Goal: Use online tool/utility: Utilize a website feature to perform a specific function

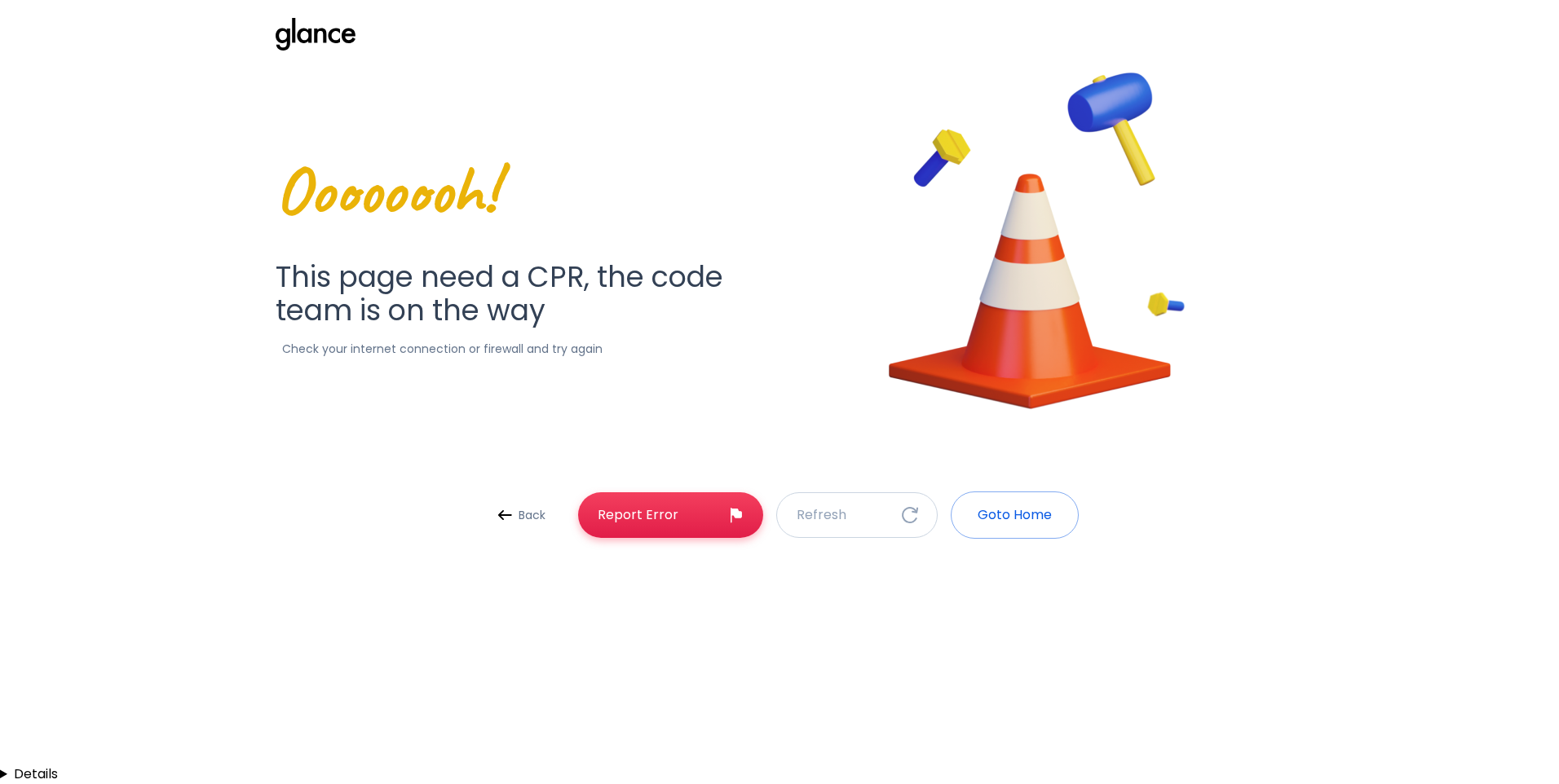
click at [996, 515] on p "Goto Home" at bounding box center [1015, 516] width 74 height 20
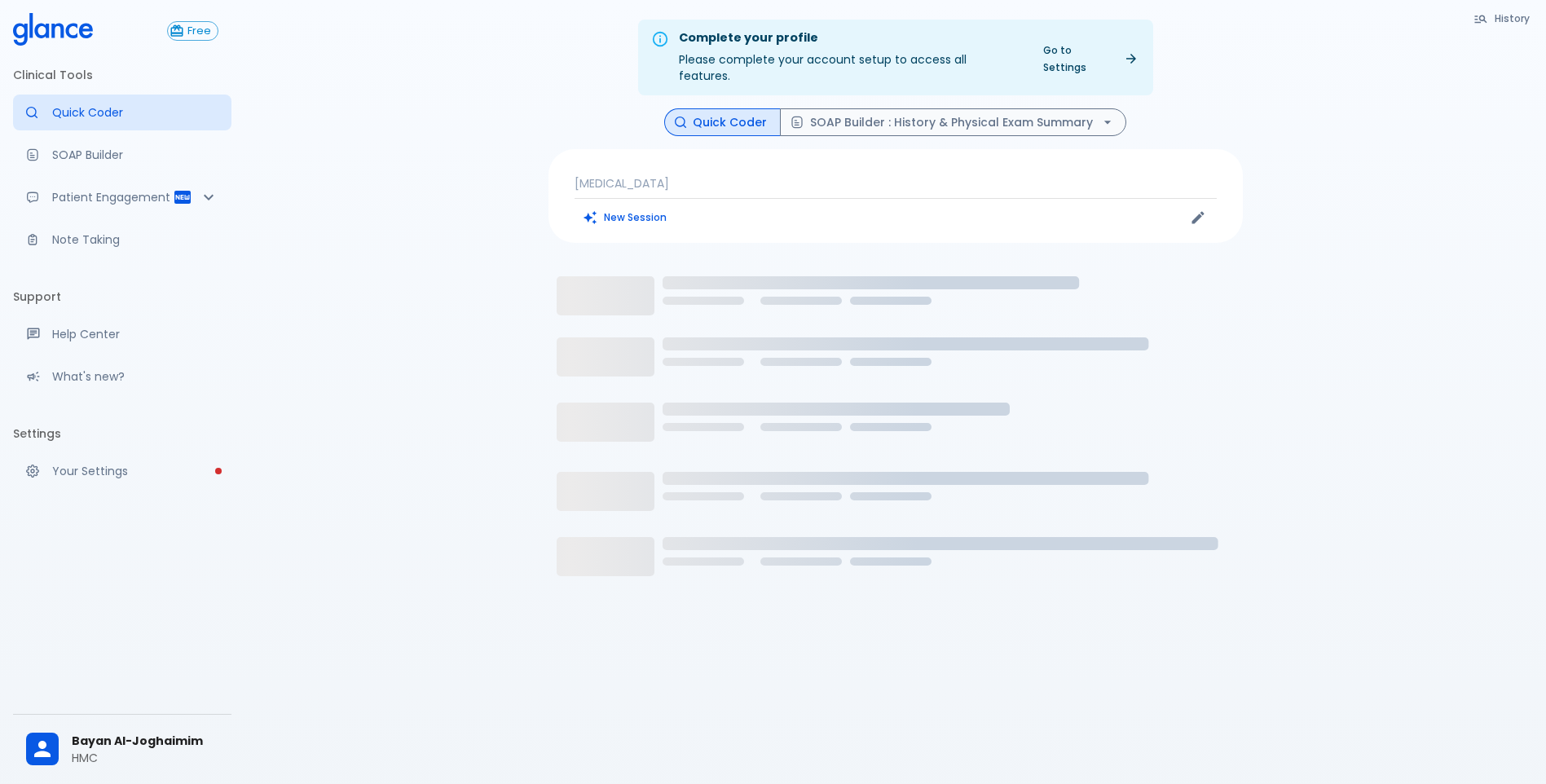
click at [761, 205] on div "New Session" at bounding box center [735, 217] width 321 height 24
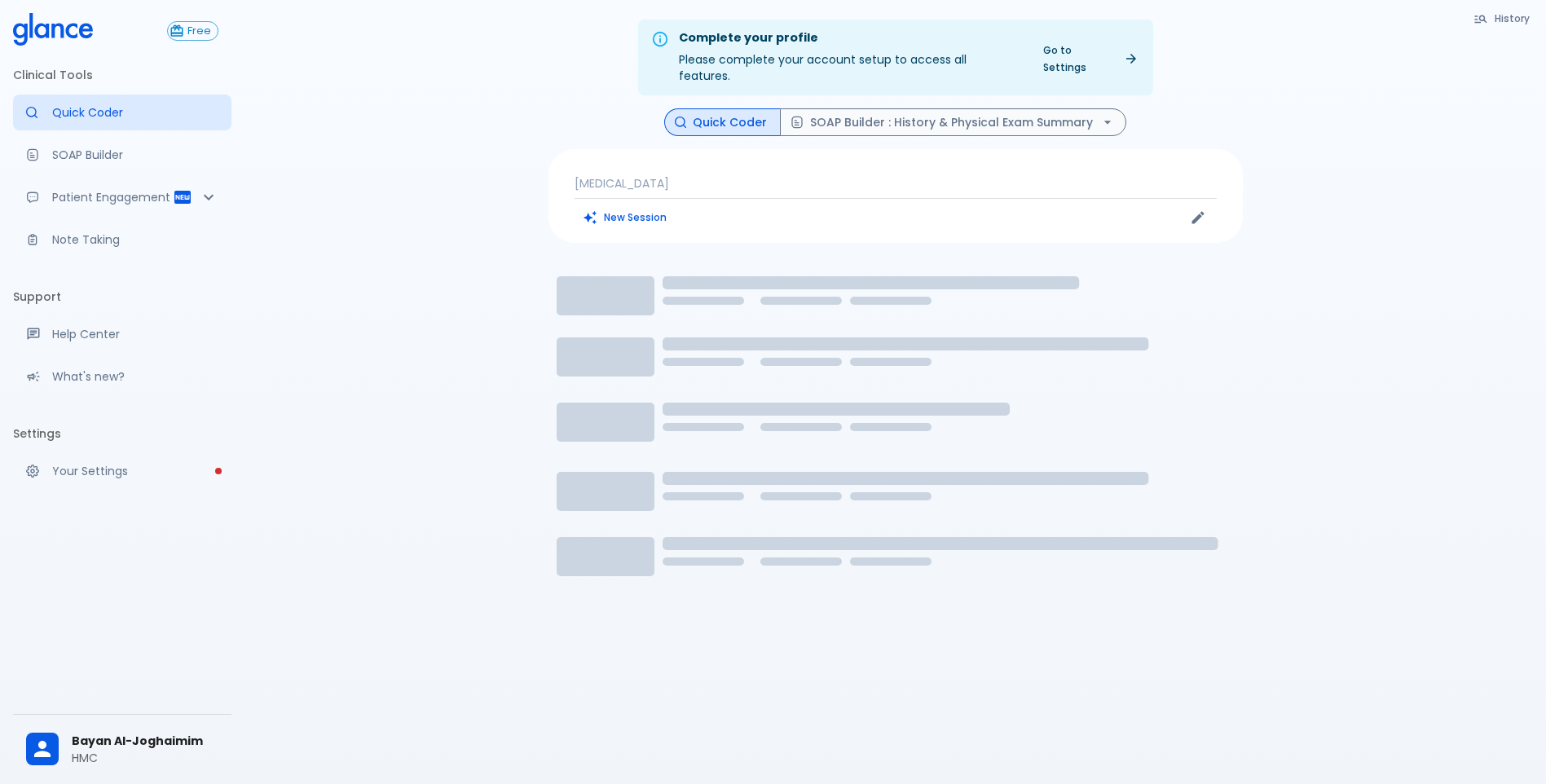
click at [761, 175] on p "[MEDICAL_DATA]" at bounding box center [896, 183] width 642 height 16
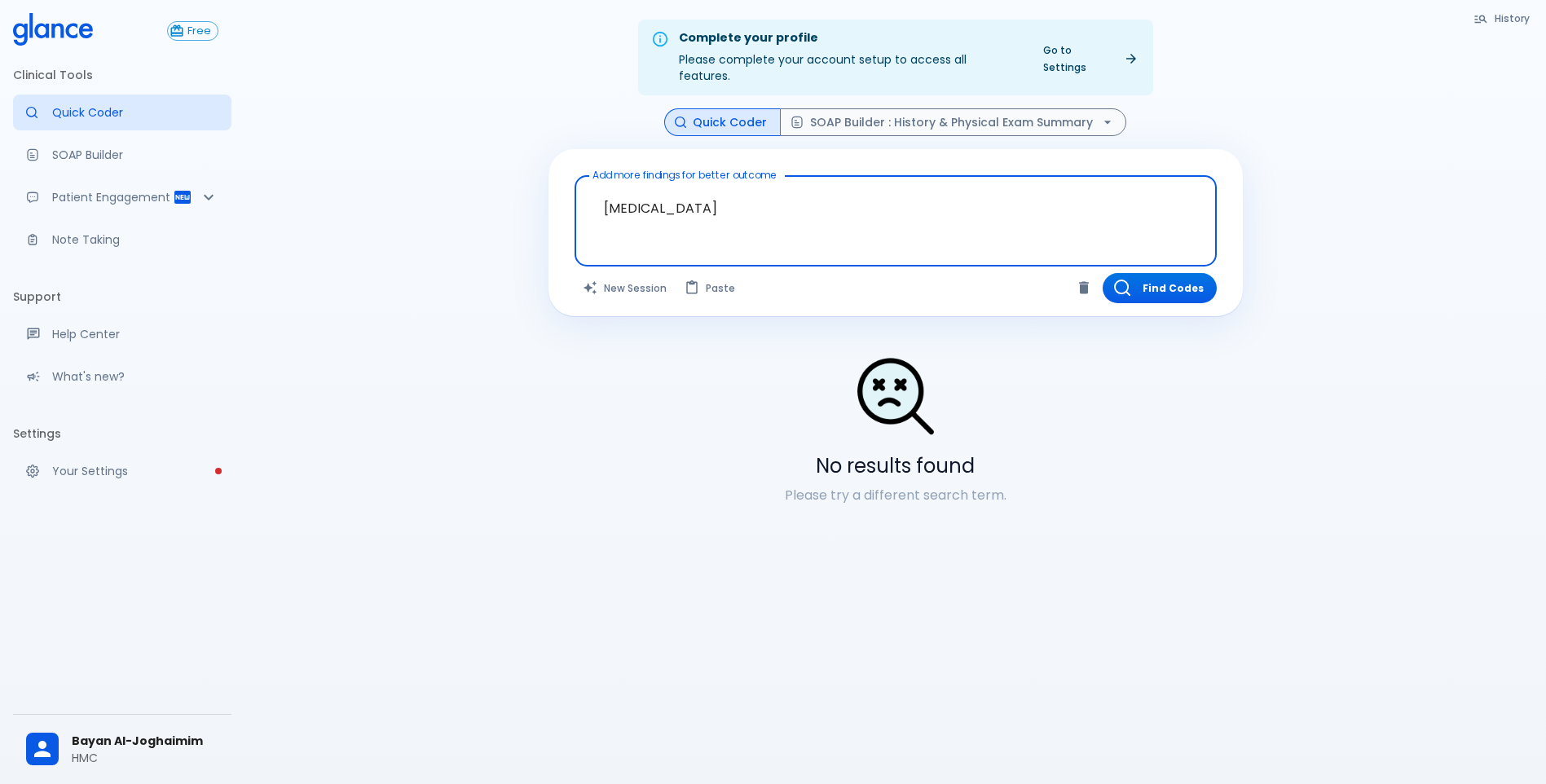
click at [738, 209] on textarea "[MEDICAL_DATA]" at bounding box center [896, 209] width 619 height 52
click at [736, 208] on textarea "[MEDICAL_DATA]" at bounding box center [896, 209] width 619 height 52
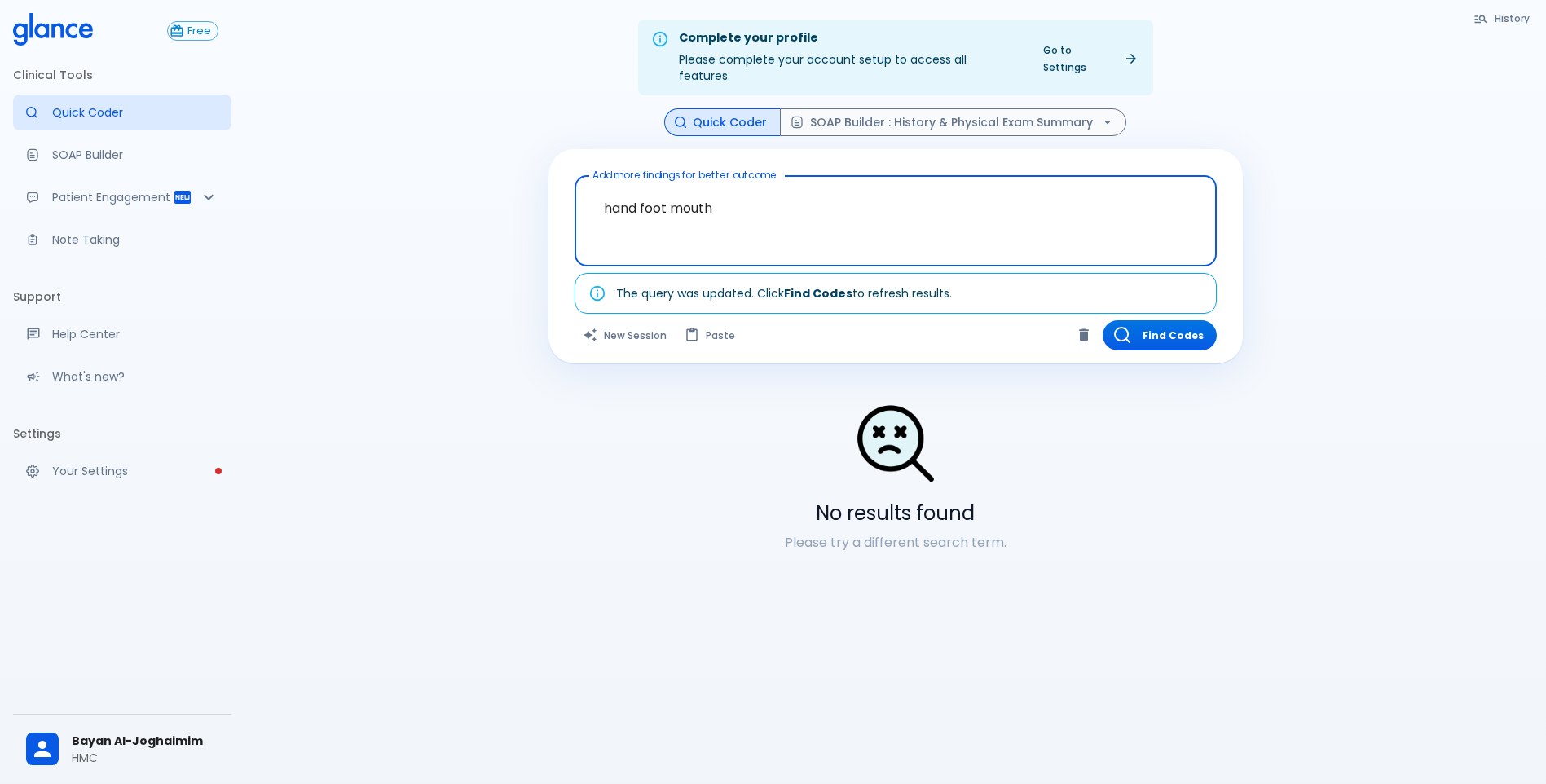
type textarea "hand foot mouth"
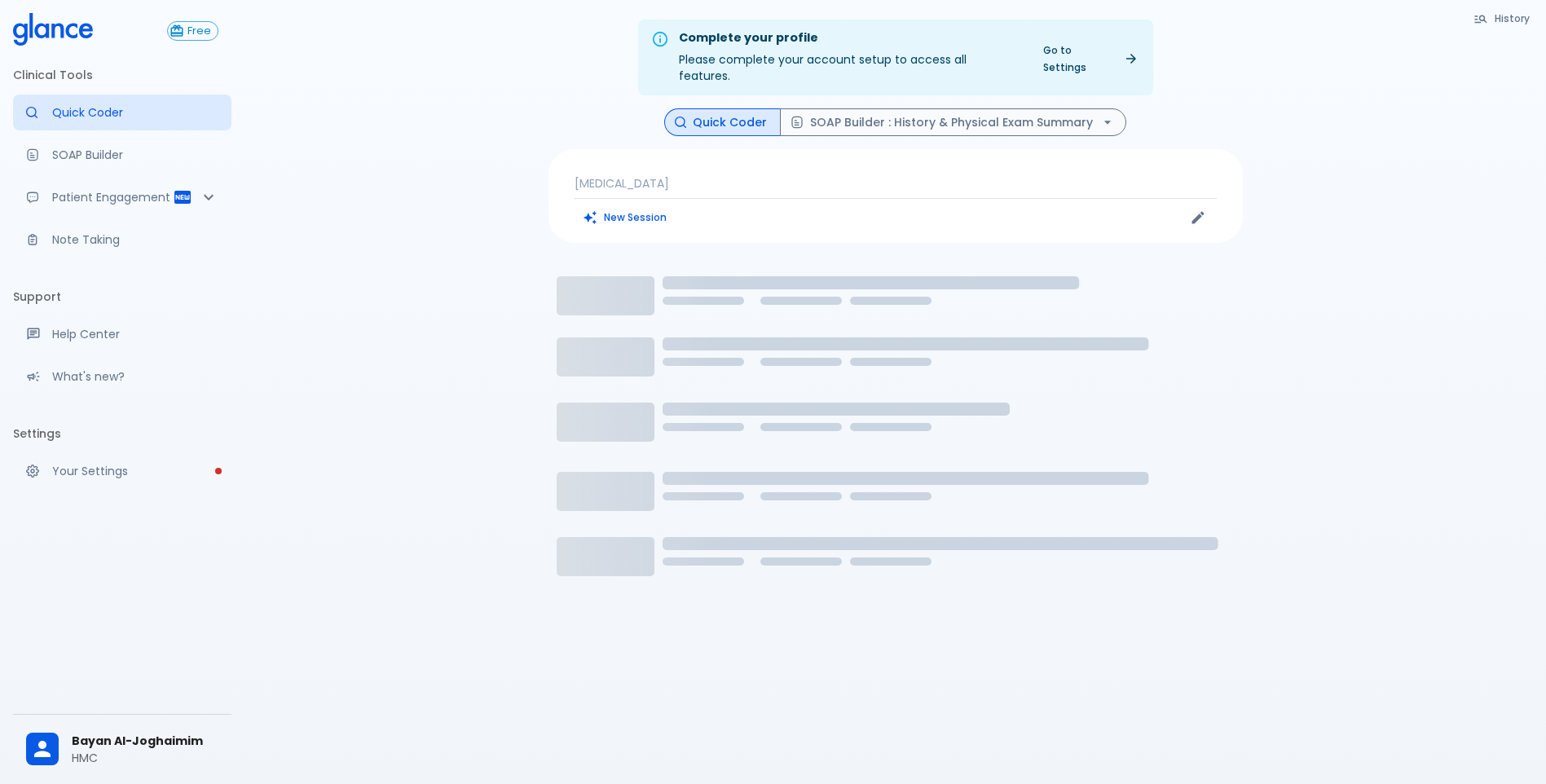
click at [871, 180] on div "[MEDICAL_DATA] New Session" at bounding box center [896, 195] width 694 height 94
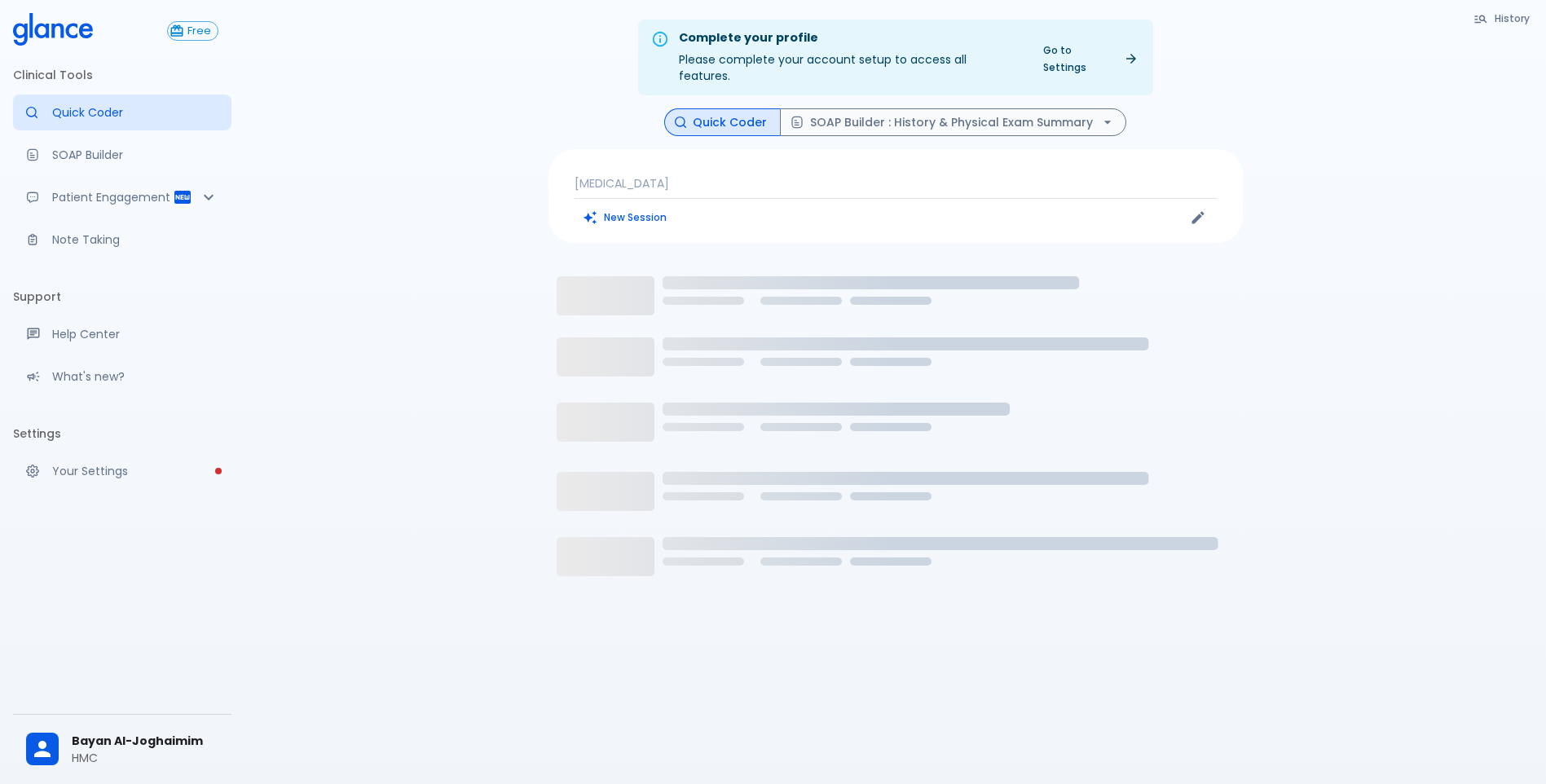
click at [839, 175] on p "[MEDICAL_DATA]" at bounding box center [896, 183] width 642 height 16
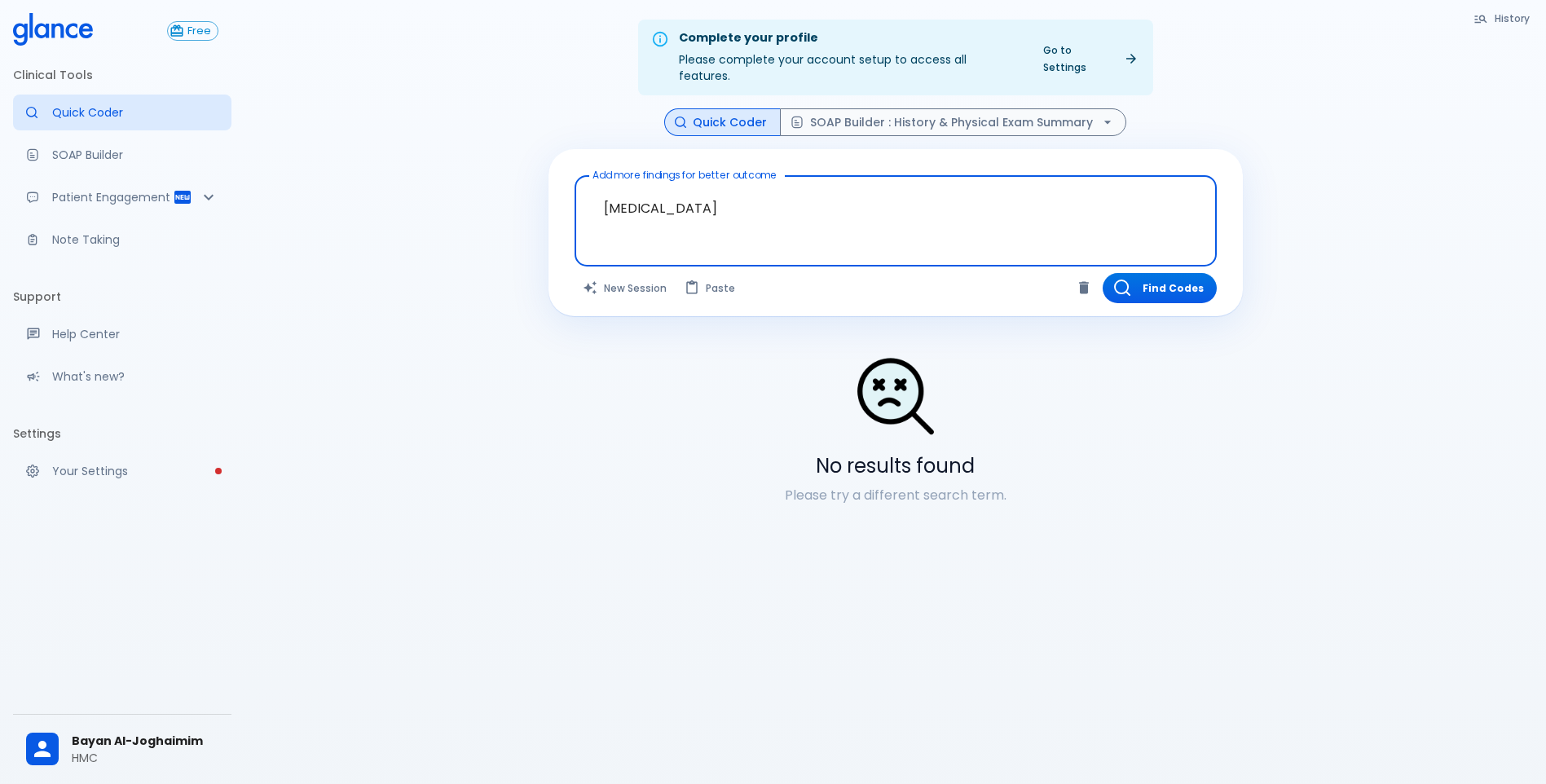
click at [1078, 234] on div at bounding box center [897, 248] width 636 height 29
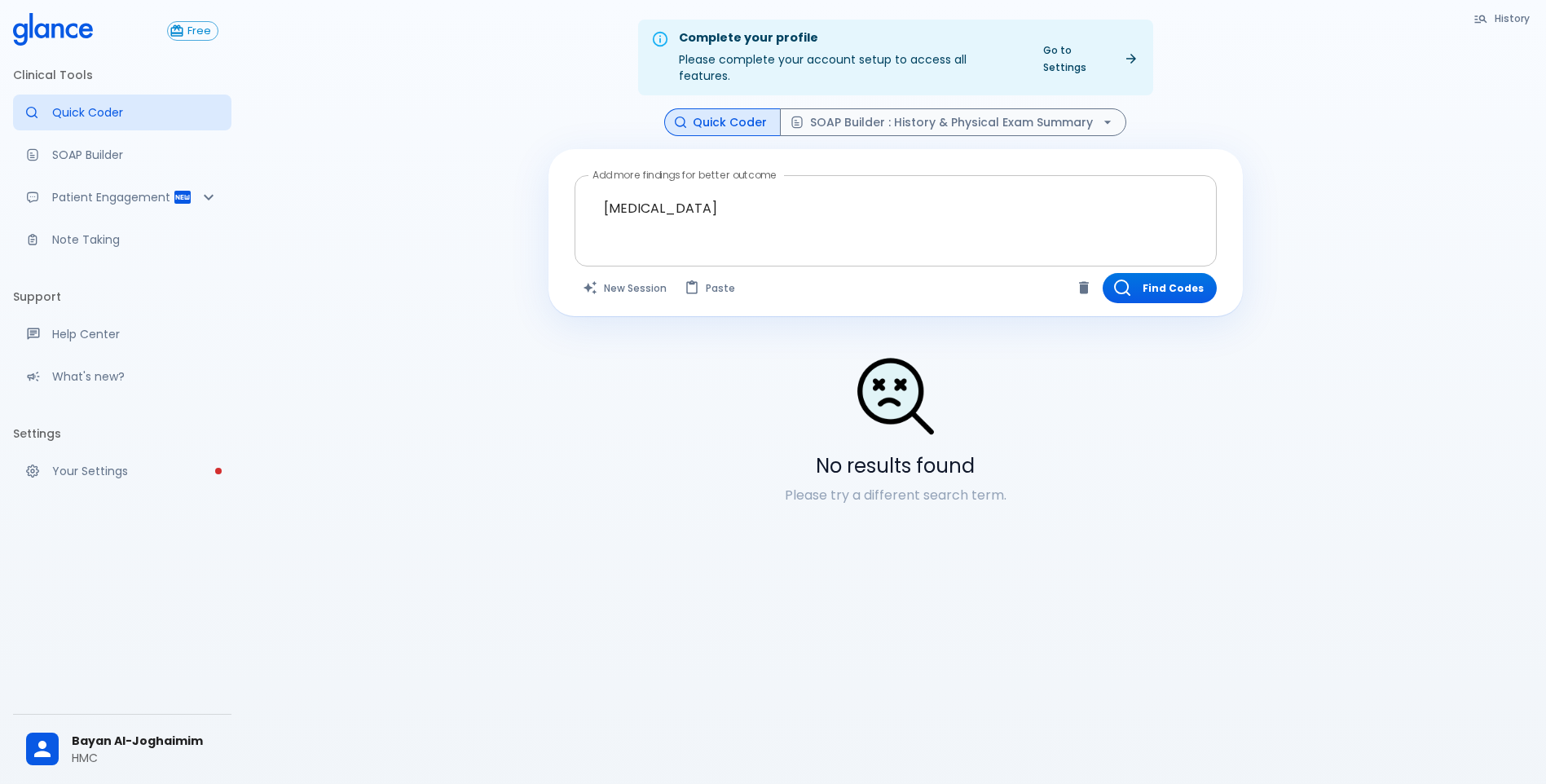
click at [1078, 234] on div at bounding box center [897, 248] width 636 height 29
drag, startPoint x: 1078, startPoint y: 223, endPoint x: 1068, endPoint y: 215, distance: 12.8
click at [1068, 215] on textarea "[MEDICAL_DATA]" at bounding box center [896, 209] width 619 height 52
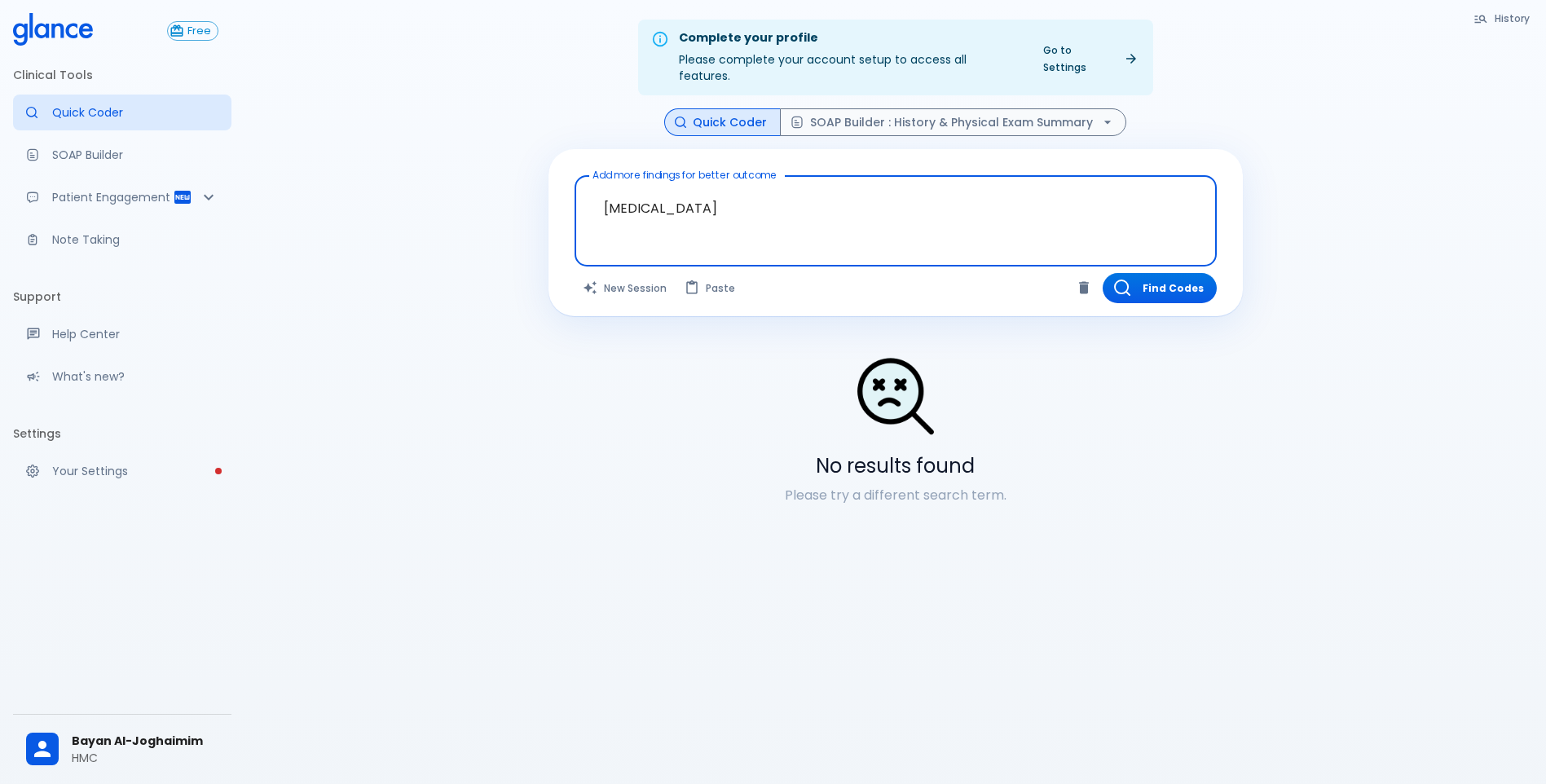
click at [1068, 215] on textarea "[MEDICAL_DATA]" at bounding box center [896, 209] width 619 height 52
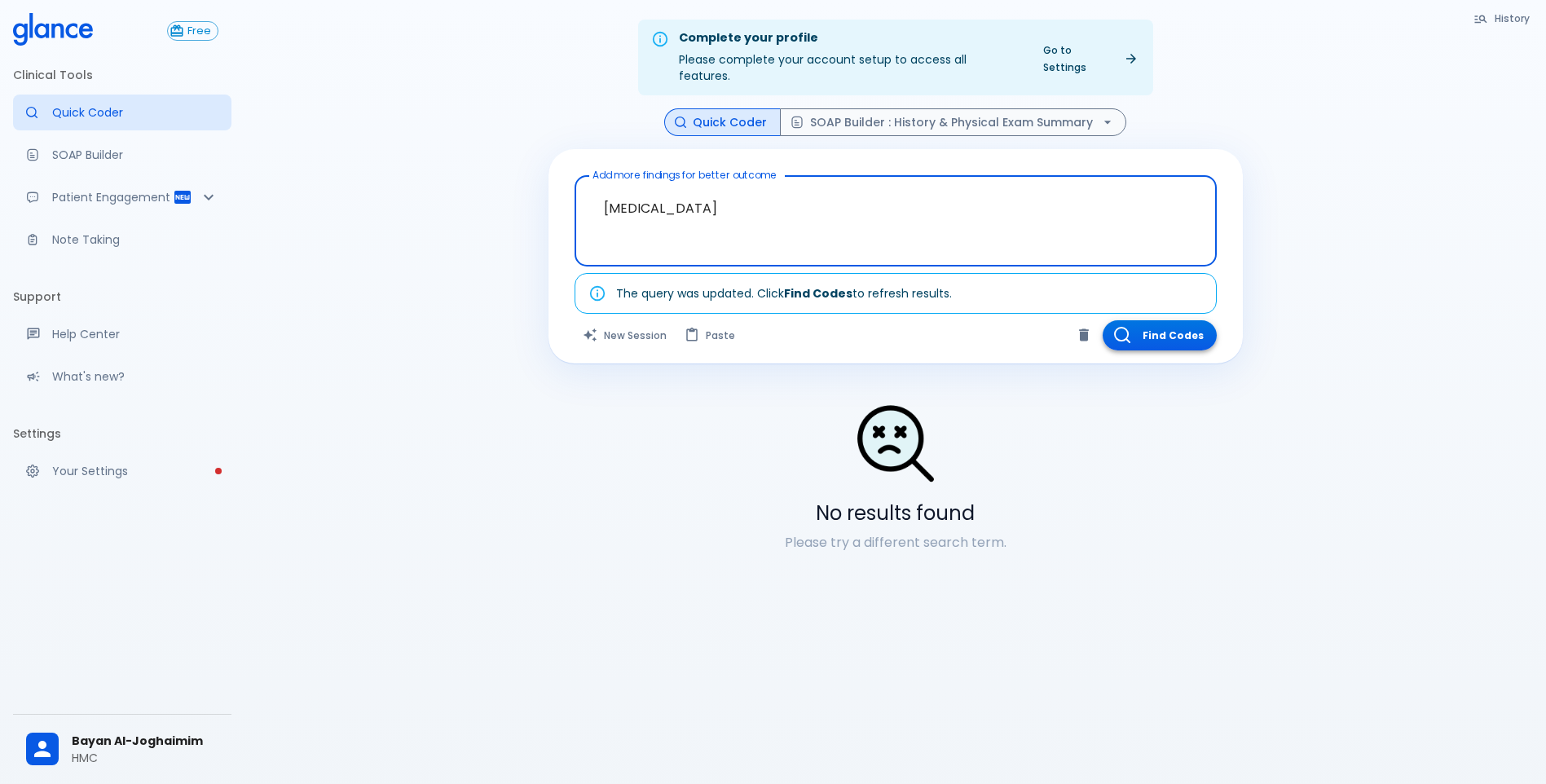
type textarea "[MEDICAL_DATA]"
click at [1198, 320] on button "Find Codes" at bounding box center [1160, 335] width 114 height 30
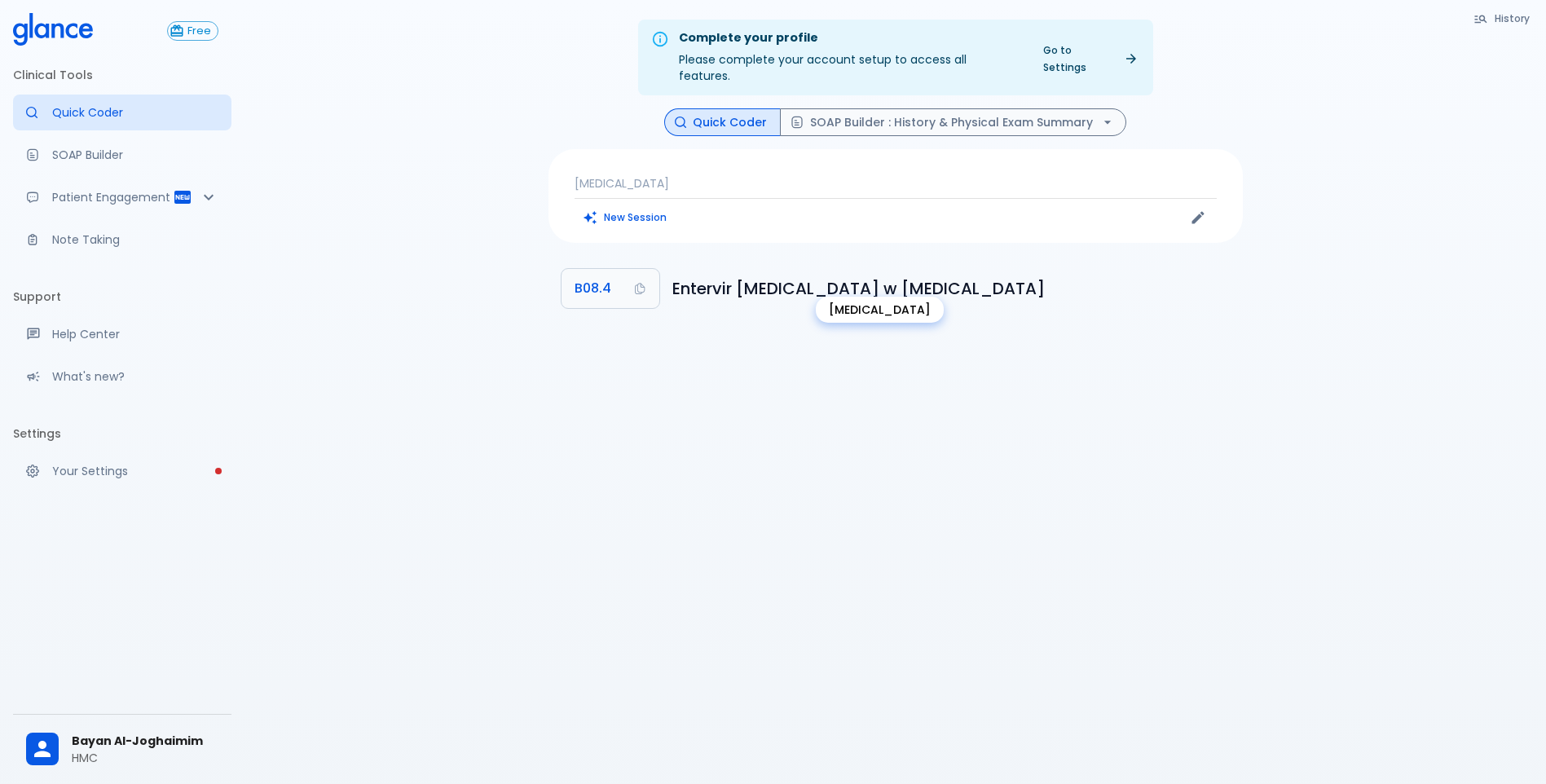
click at [714, 276] on h6 "Entervir [MEDICAL_DATA] w [MEDICAL_DATA]" at bounding box center [951, 288] width 558 height 26
copy body "Entervir [MEDICAL_DATA] w [MEDICAL_DATA]"
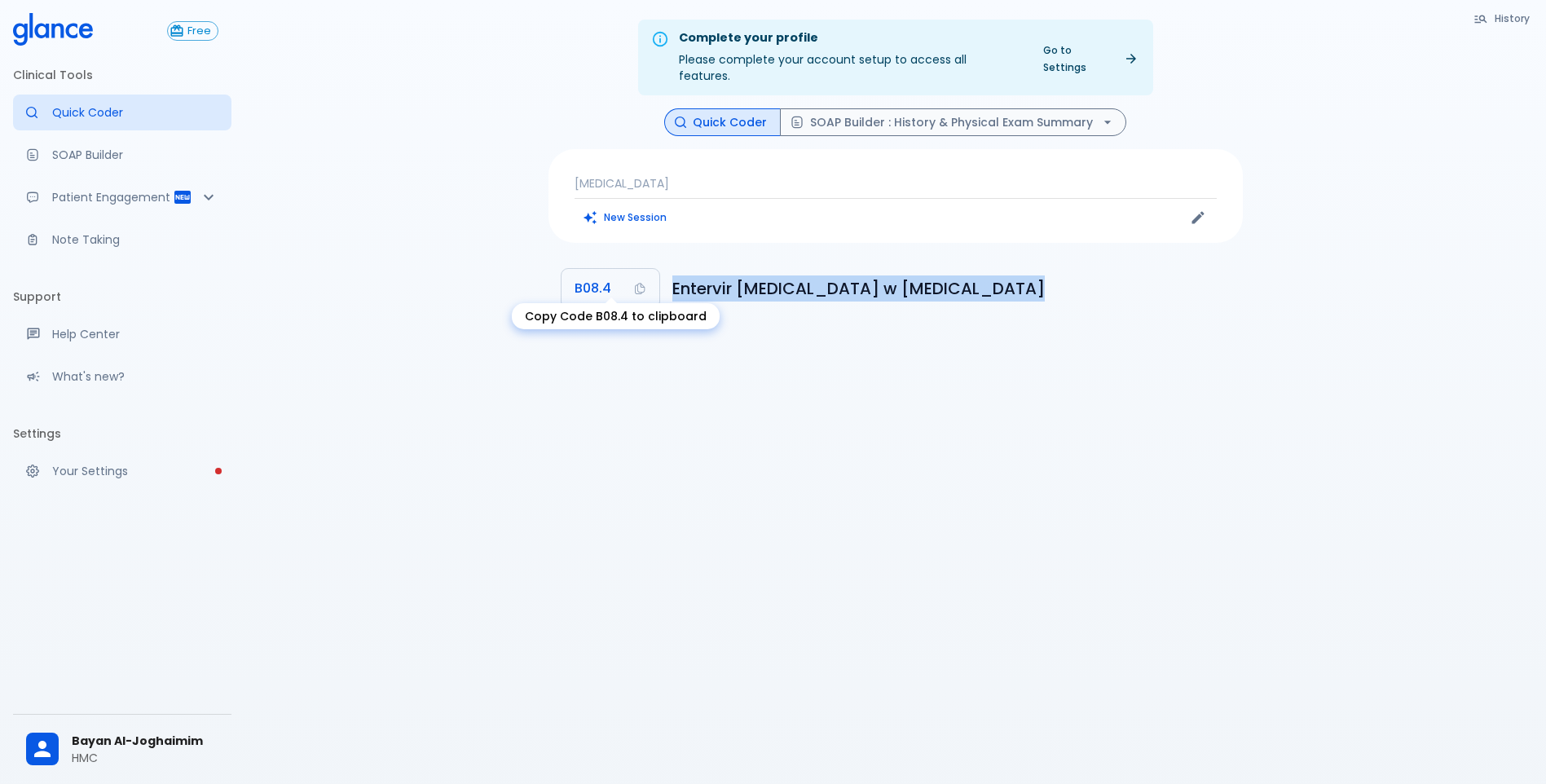
click at [641, 284] on icon "Copy Code B08.4 to clipboard" at bounding box center [640, 289] width 10 height 12
